Goal: Transaction & Acquisition: Subscribe to service/newsletter

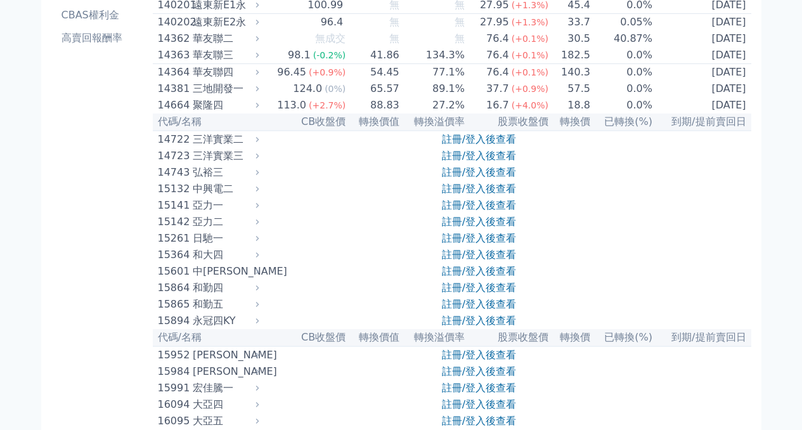
scroll to position [211, 0]
click at [448, 144] on link "註冊/登入後查看" at bounding box center [479, 138] width 74 height 12
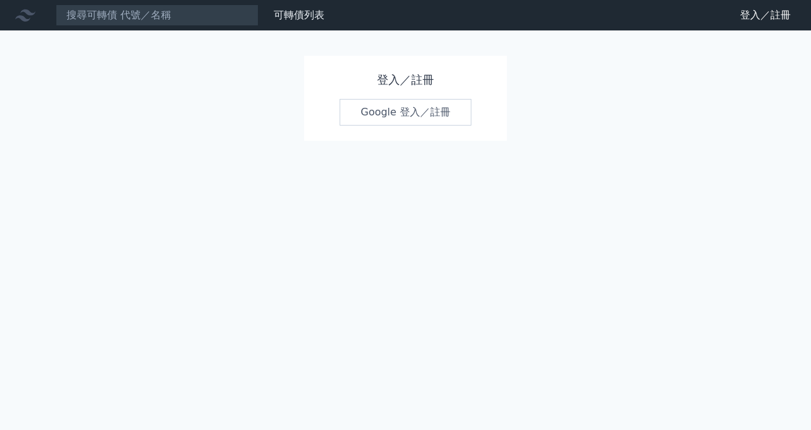
click at [408, 104] on link "Google 登入／註冊" at bounding box center [406, 112] width 132 height 27
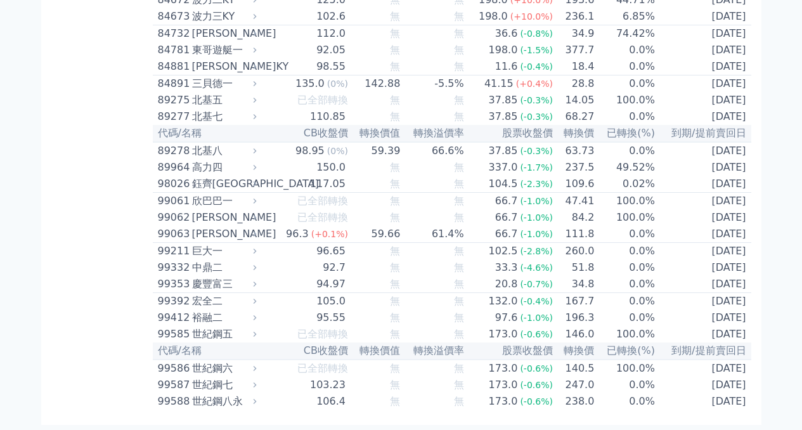
scroll to position [7091, 0]
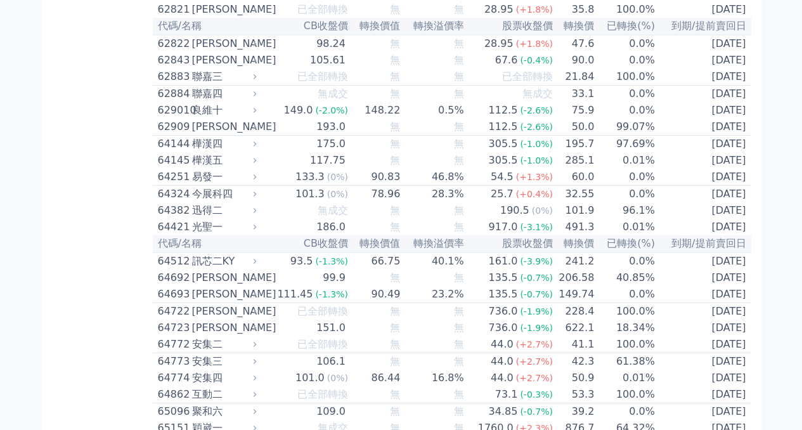
scroll to position [4996, 0]
